Goal: Task Accomplishment & Management: Manage account settings

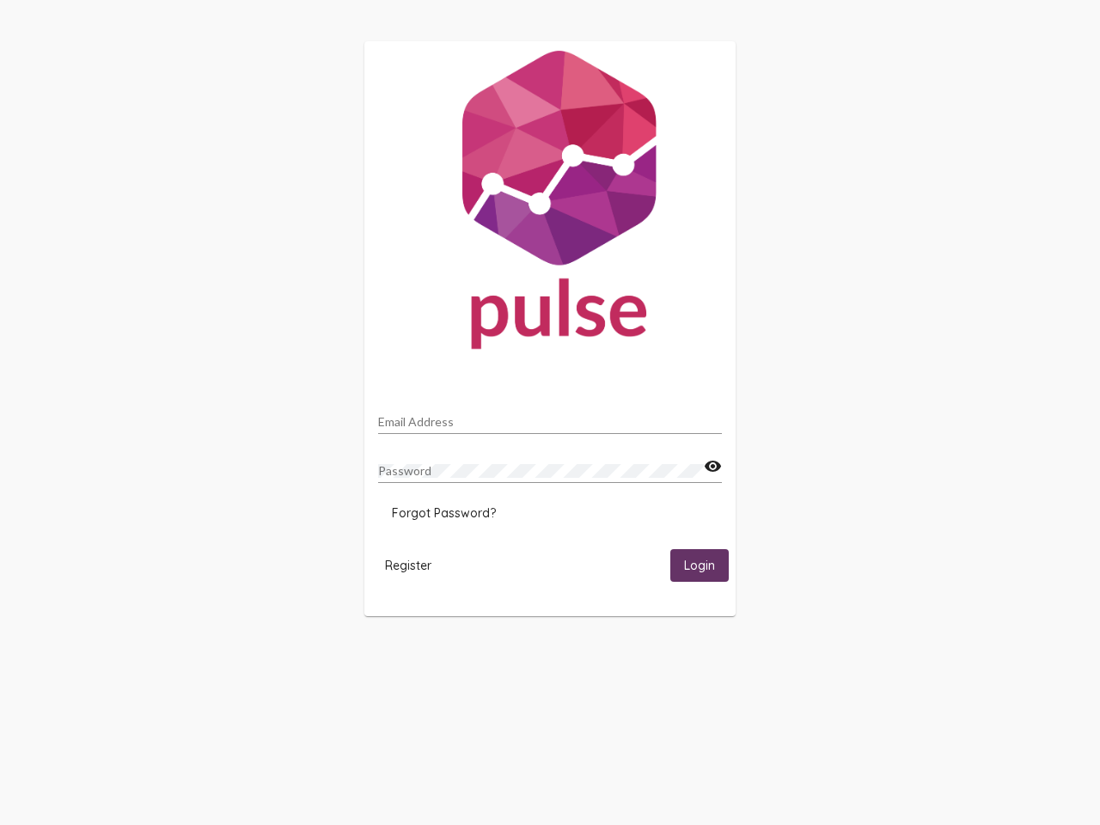
click at [550, 417] on input "Email Address" at bounding box center [550, 422] width 344 height 14
click at [712, 466] on mat-icon "visibility" at bounding box center [713, 466] width 18 height 21
click at [443, 513] on span "Forgot Password?" at bounding box center [444, 512] width 104 height 15
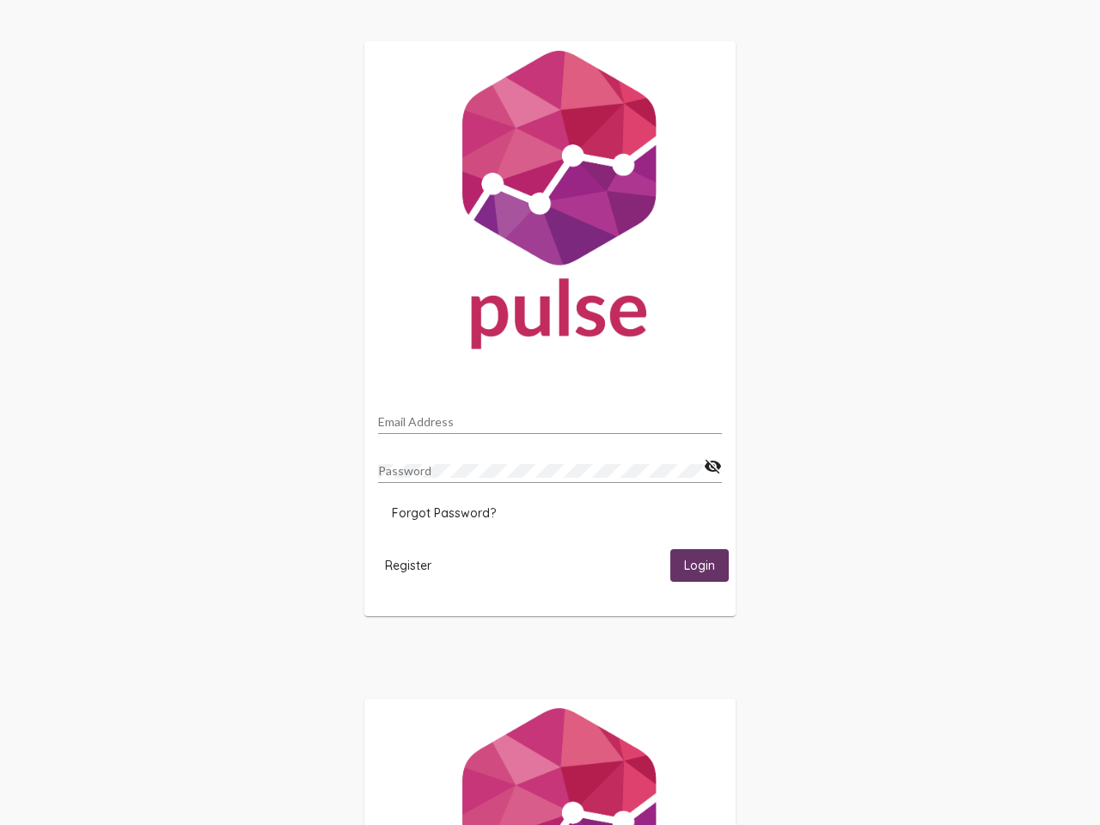
click at [408, 564] on html "Email Address Password visibility_off Forgot Password? Register Login" at bounding box center [550, 556] width 1100 height 1112
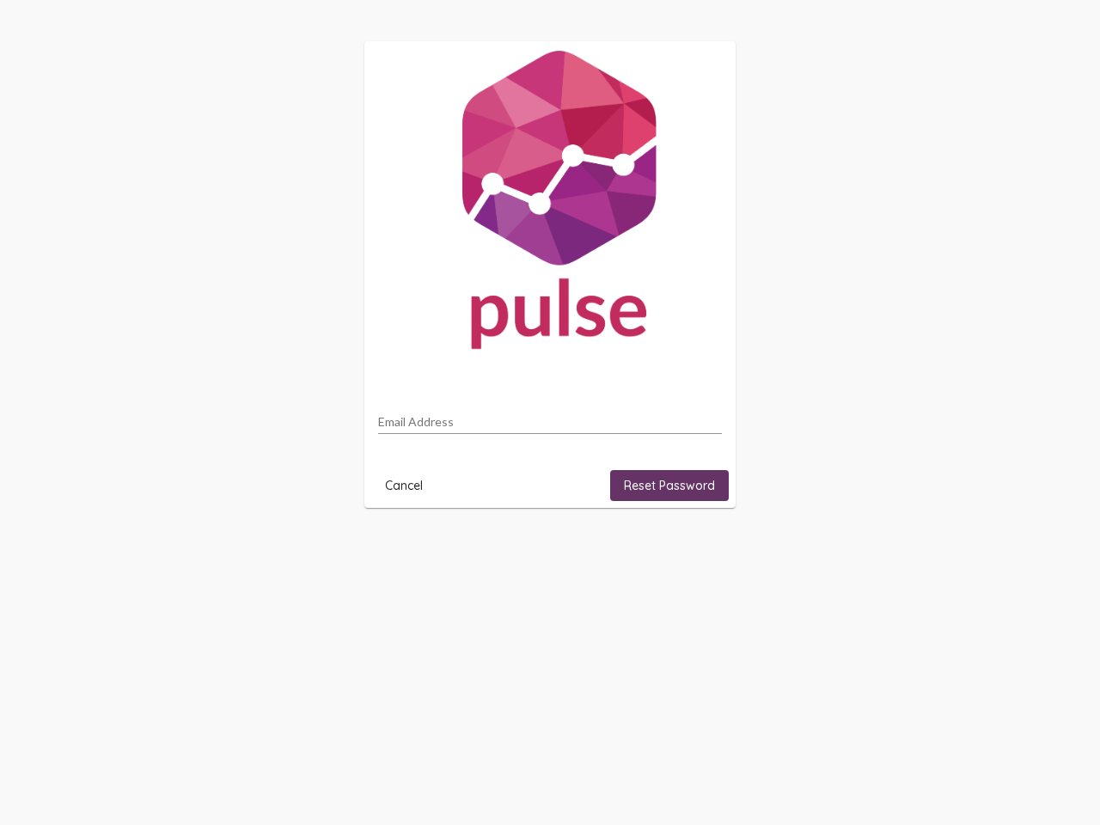
click at [699, 549] on html "Email Address Cancel Reset Password" at bounding box center [550, 274] width 1100 height 549
